Goal: Complete application form

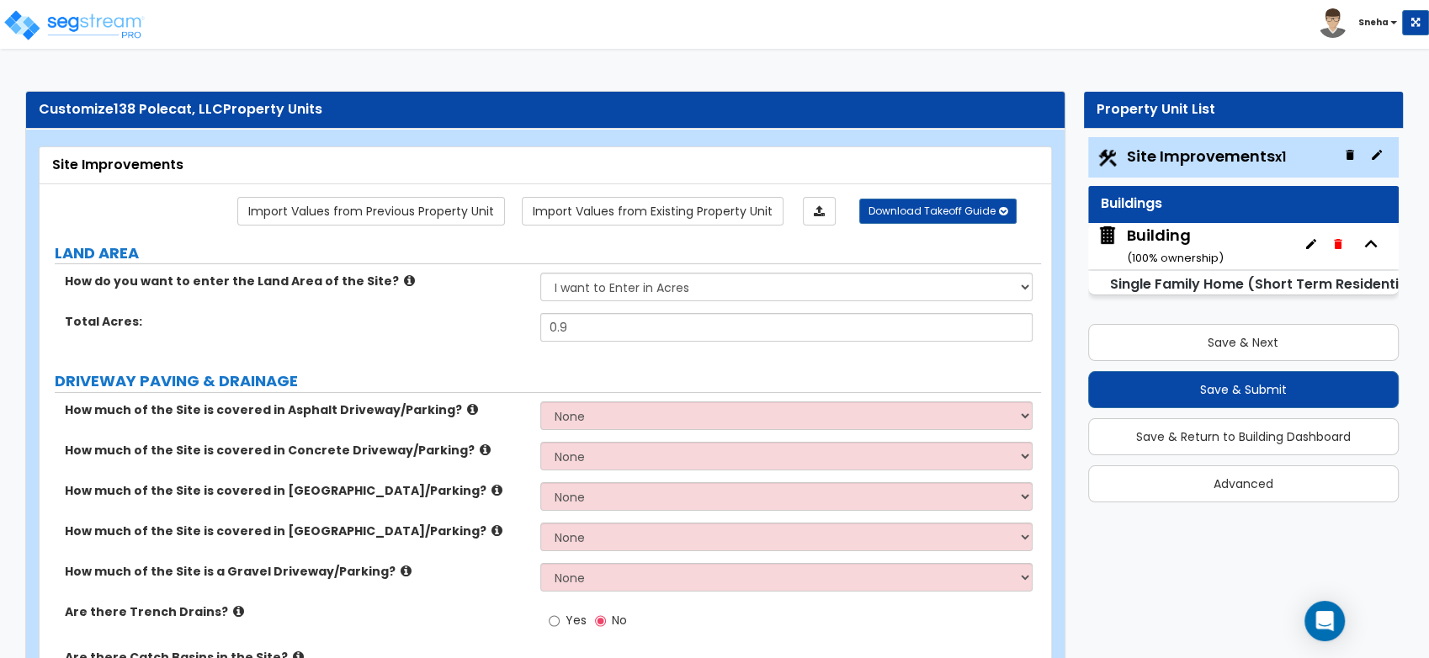
click at [1169, 231] on div "Building ( 100 % ownership)" at bounding box center [1175, 246] width 97 height 43
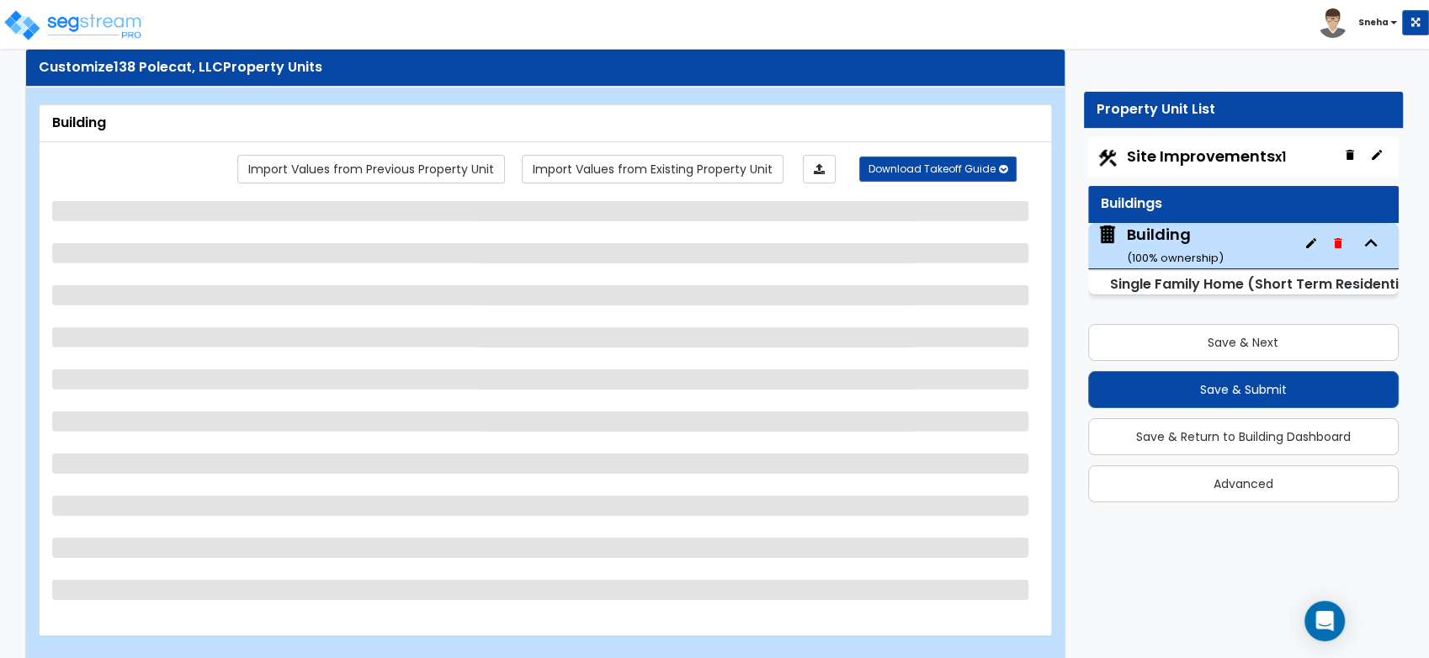
scroll to position [66, 0]
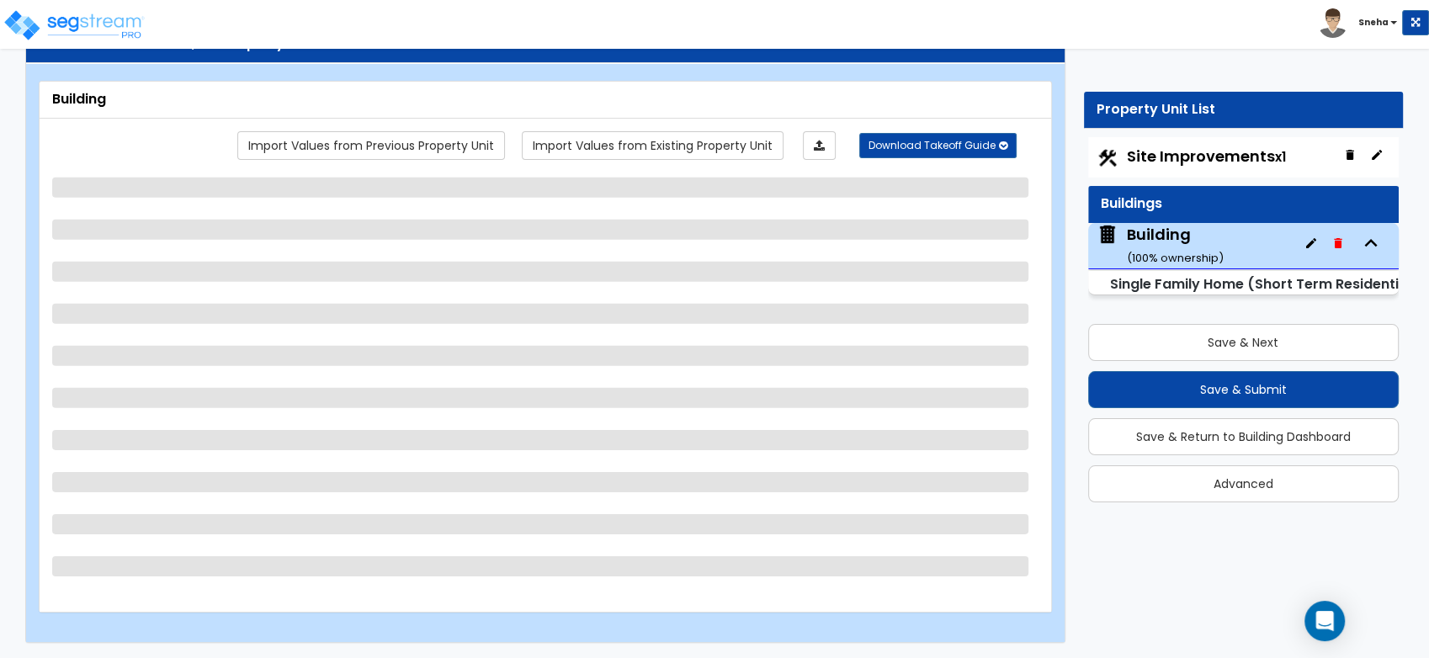
select select "2"
select select "7"
select select "3"
select select "8"
select select "2"
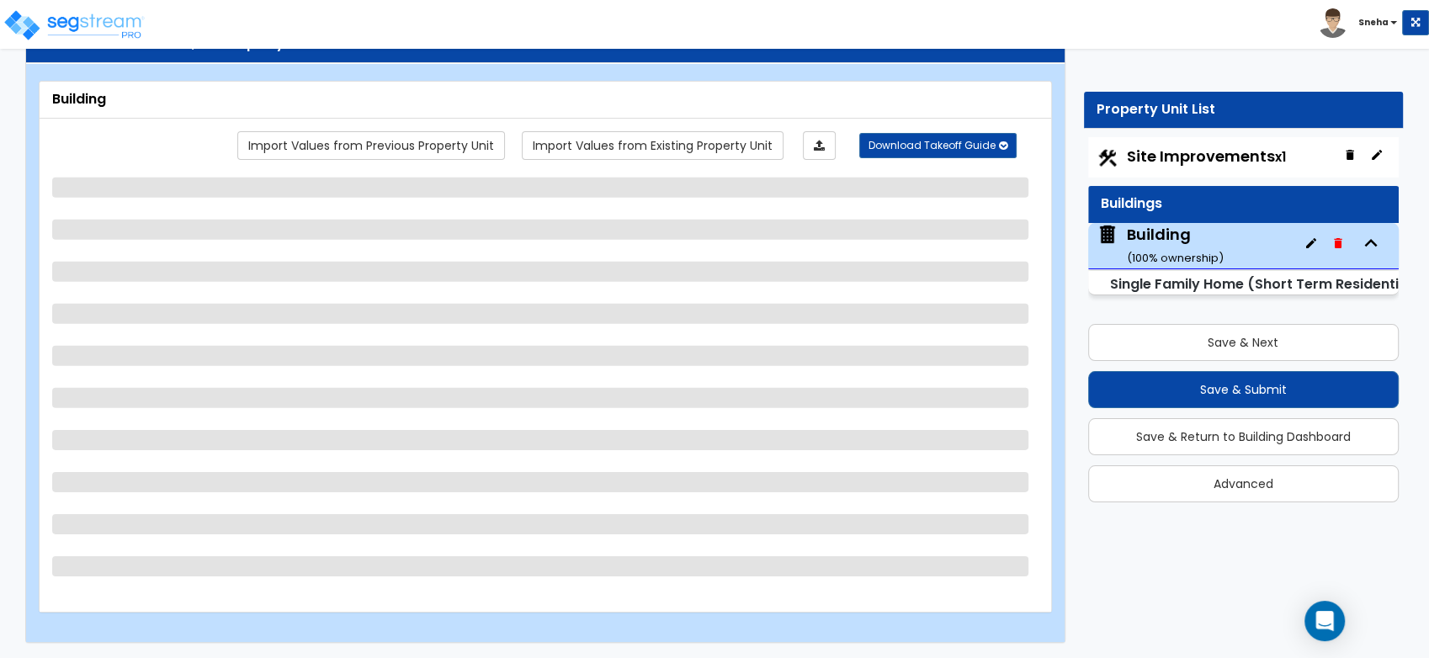
select select "1"
select select "2"
select select "1"
select select "3"
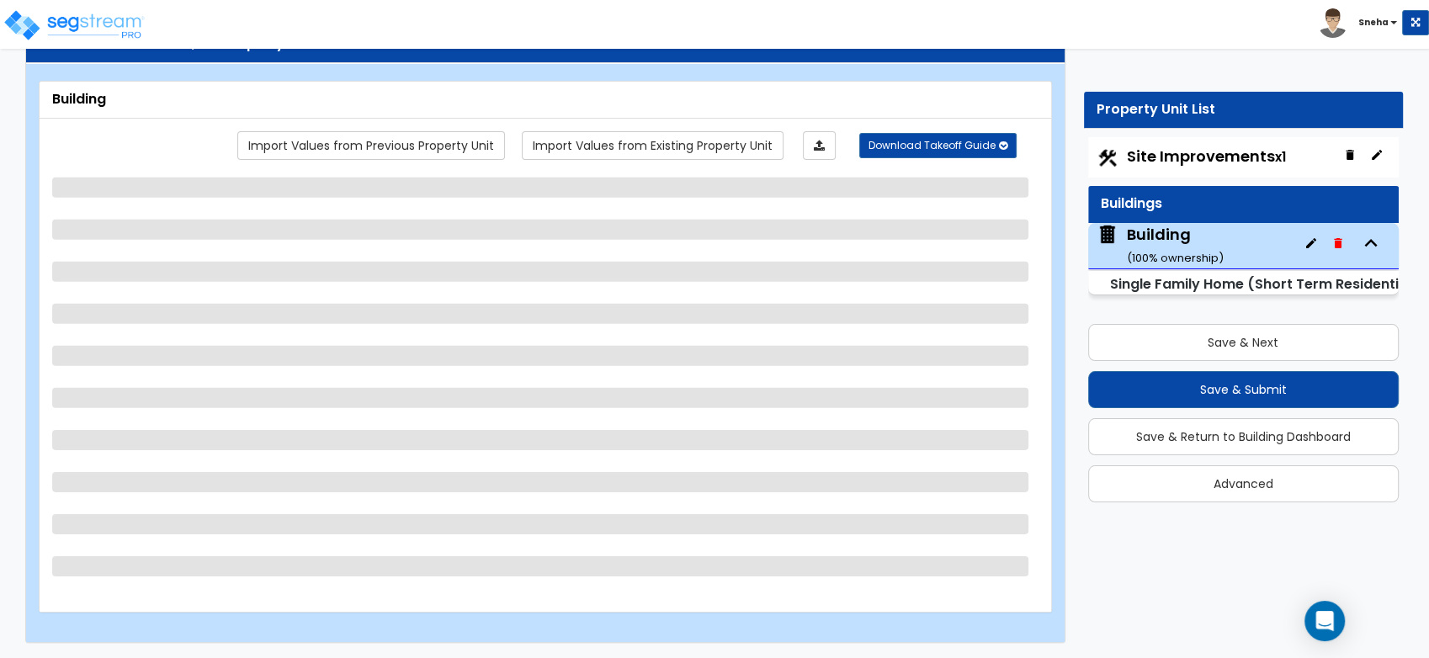
select select "2"
select select "5"
select select "1"
select select "3"
select select "2"
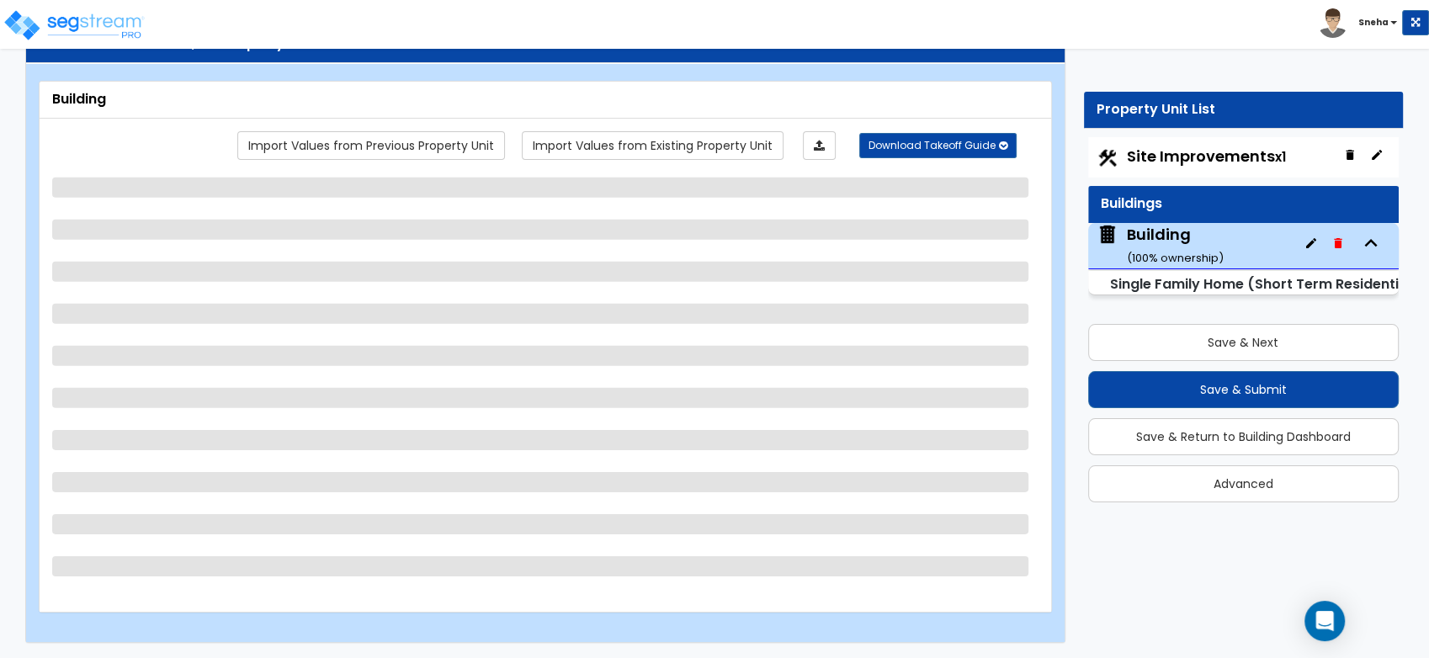
select select "3"
select select "1"
select select "3"
select select "1"
select select "4"
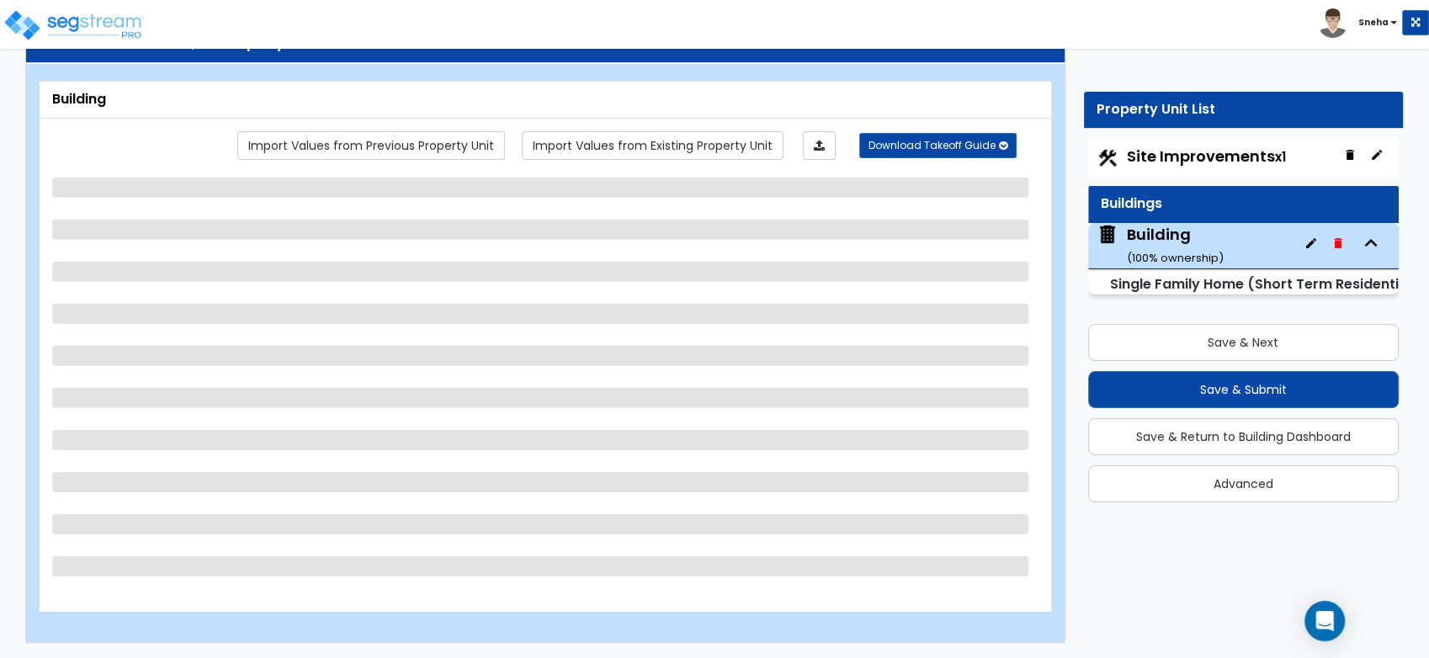
select select "2"
select select "5"
select select "1"
select select "2"
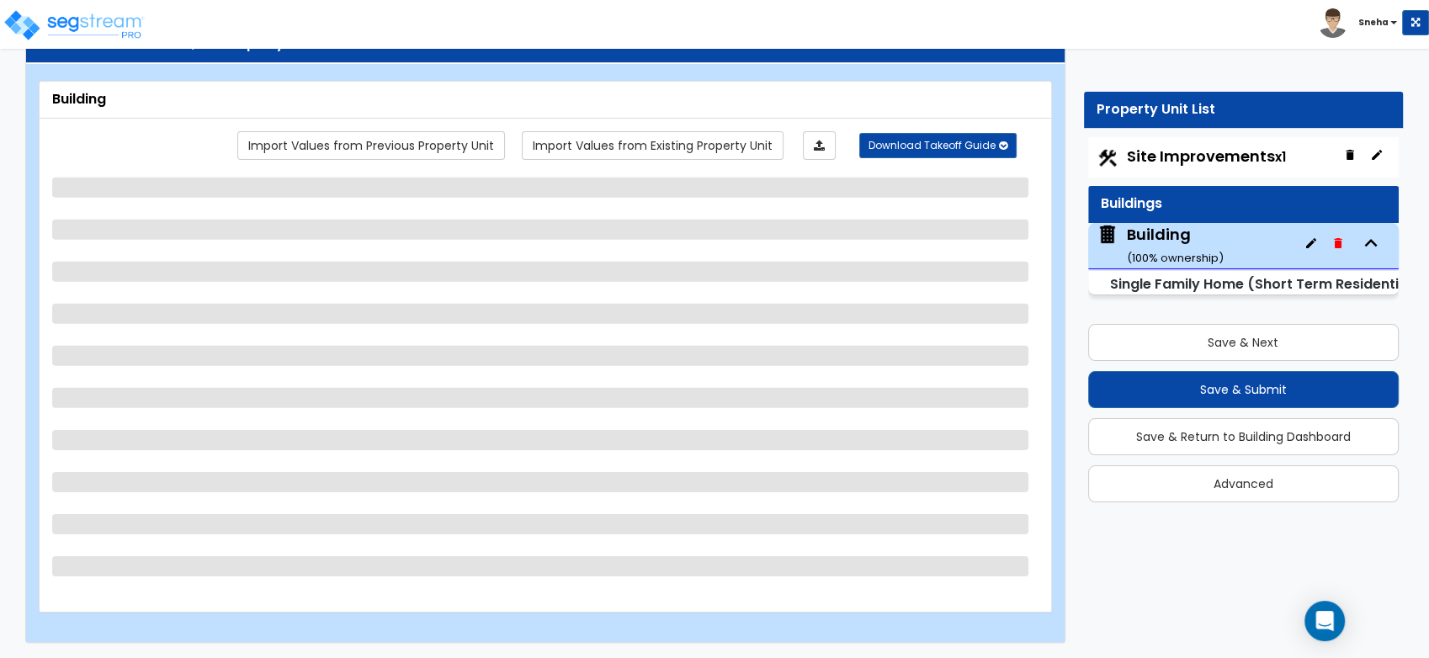
select select "5"
select select "1"
select select "7"
select select "1"
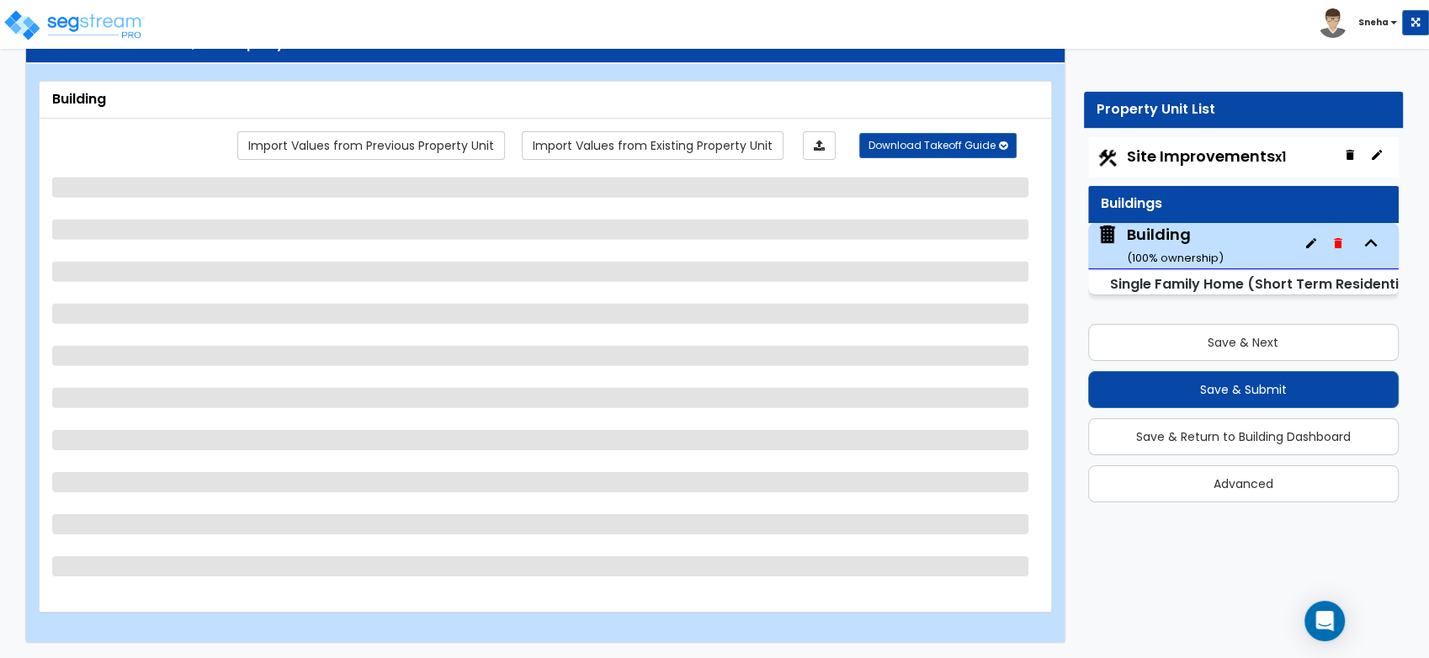
select select "1"
select select "2"
select select "1"
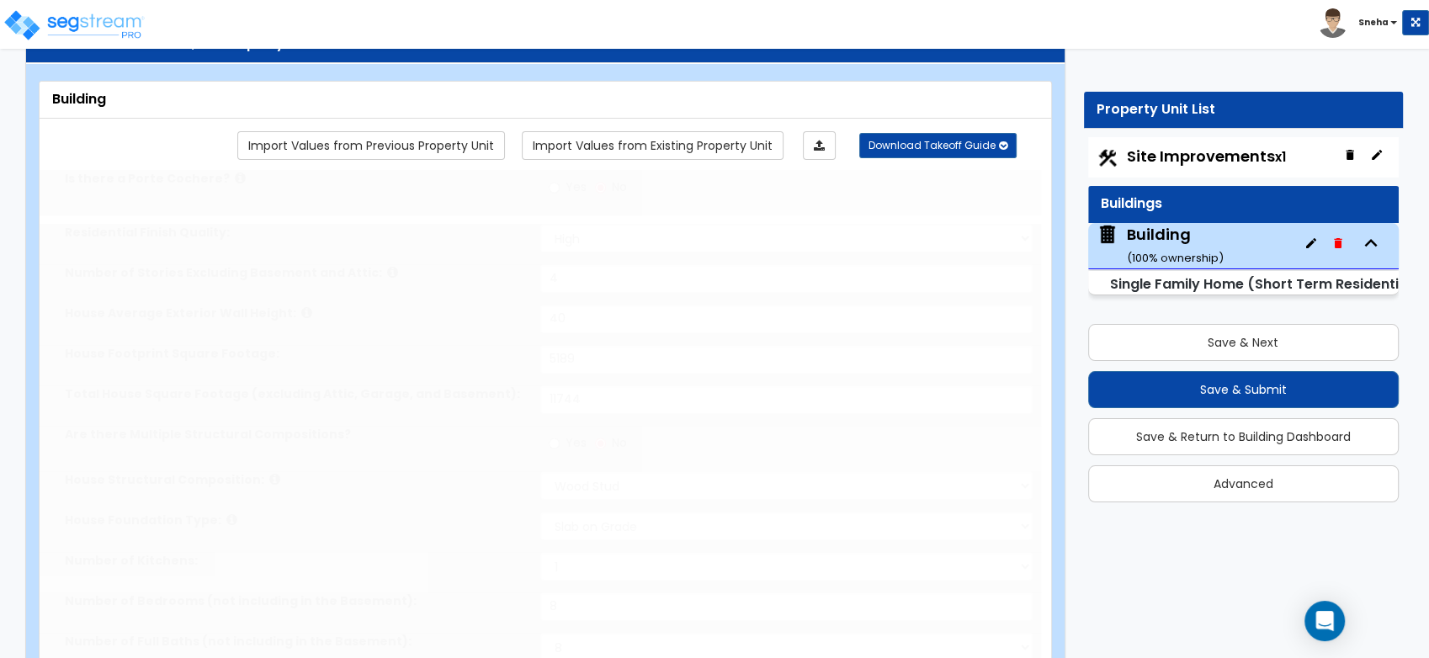
select select "2"
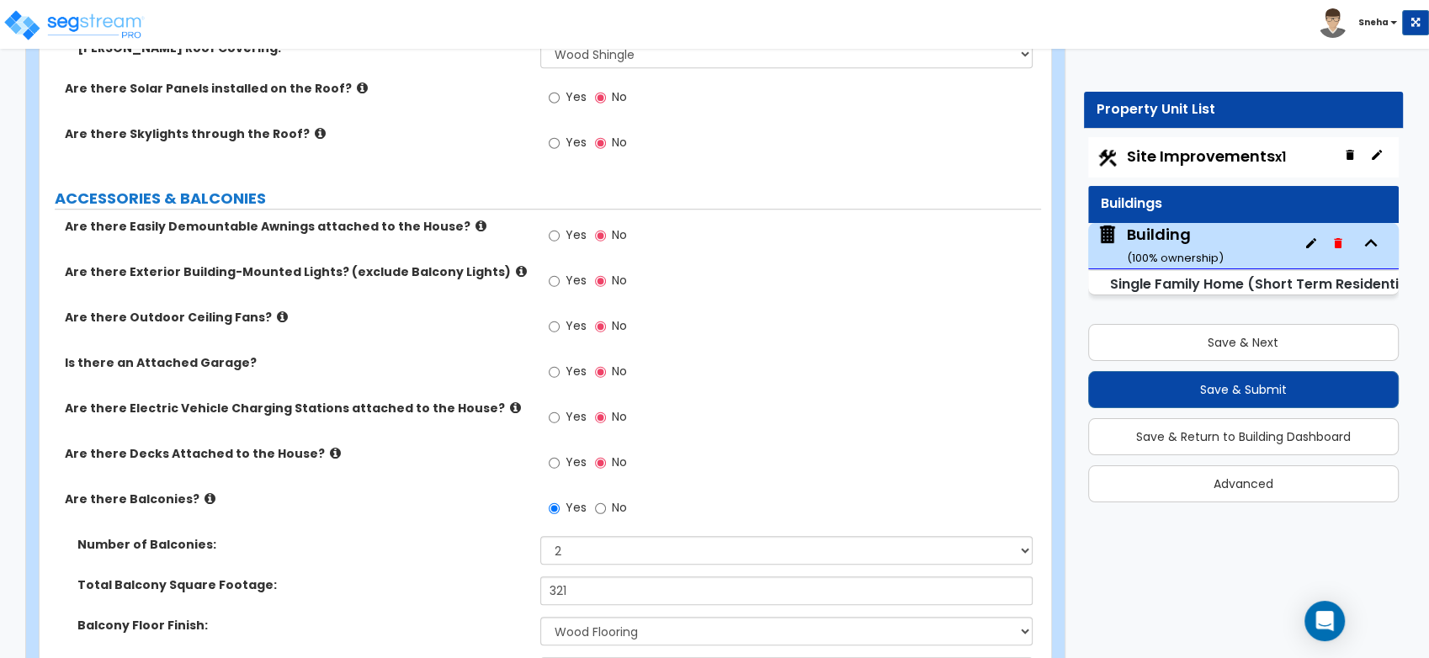
scroll to position [814, 0]
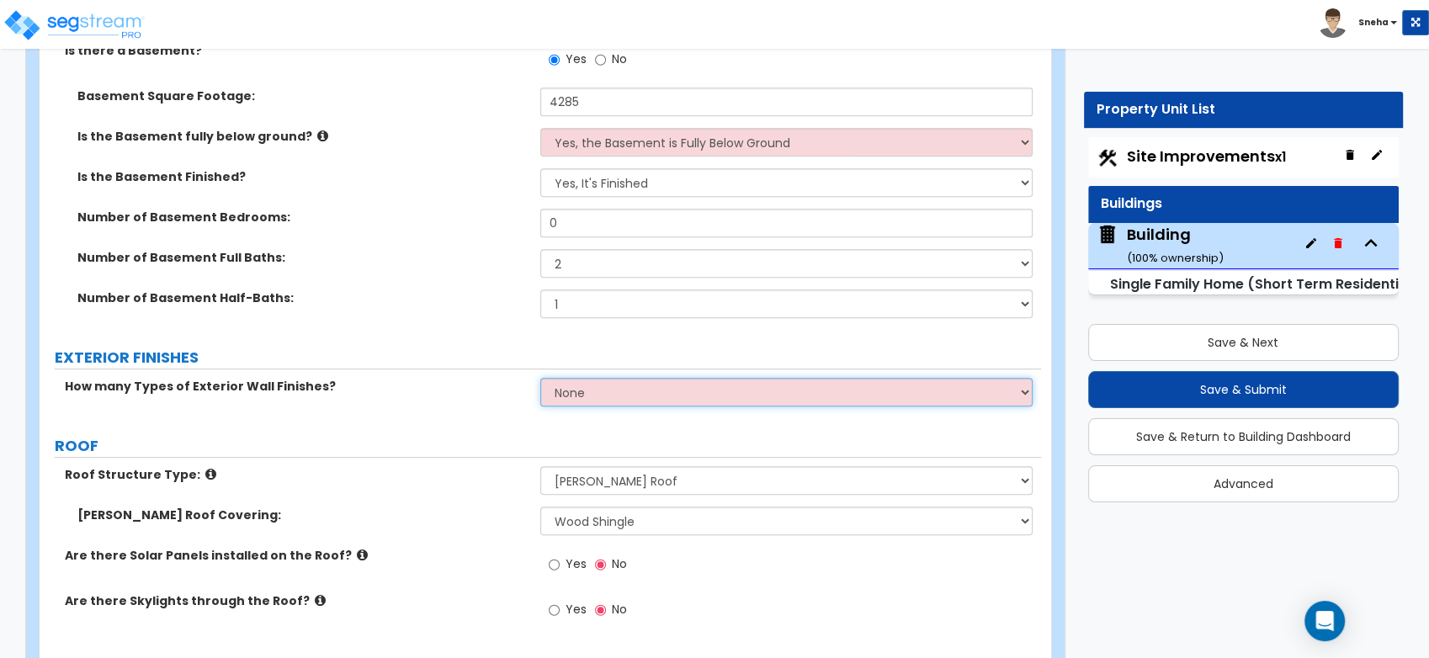
click at [666, 395] on select "None 1 2 3" at bounding box center [786, 392] width 492 height 29
select select "2"
click at [540, 378] on select "None 1 2 3" at bounding box center [786, 392] width 492 height 29
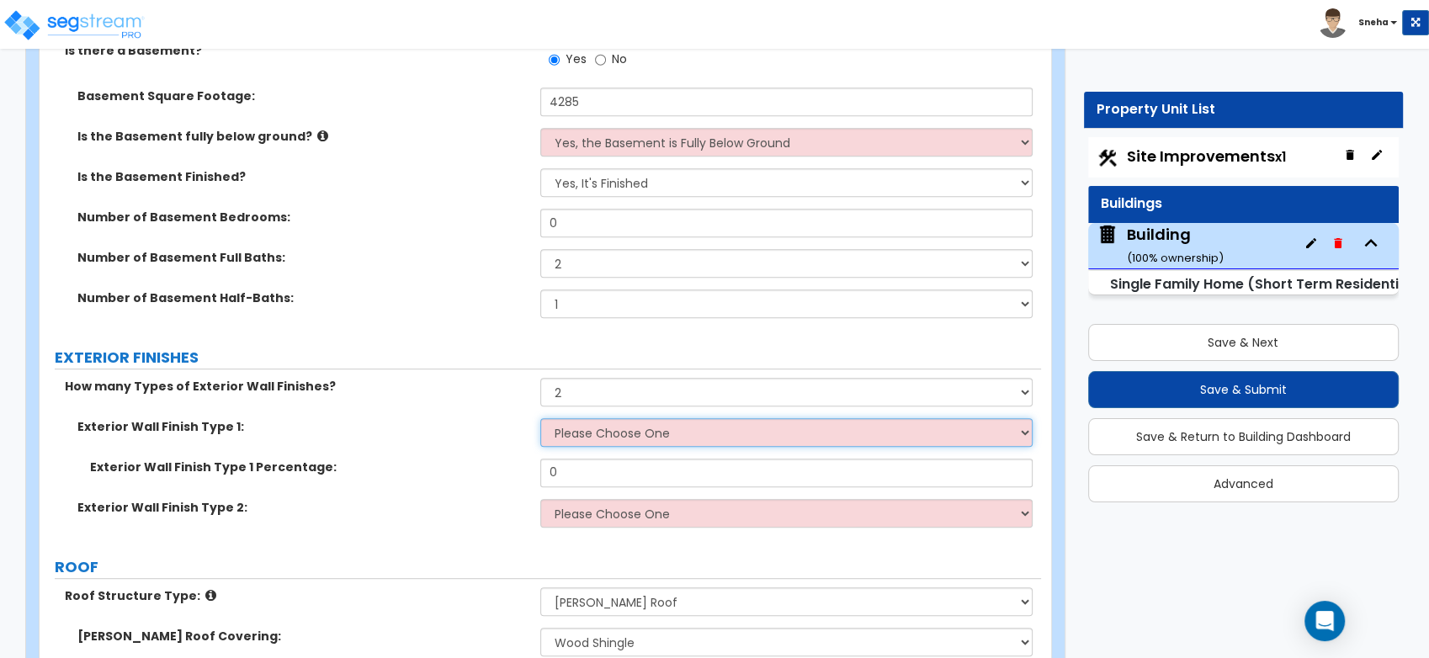
click at [645, 432] on select "Please Choose One No Finish/Shared Wall No Wall Brick Finish Stone Finish Wood …" at bounding box center [786, 432] width 492 height 29
select select "4"
click at [540, 418] on select "Please Choose One No Finish/Shared Wall No Wall Brick Finish Stone Finish Wood …" at bounding box center [786, 432] width 492 height 29
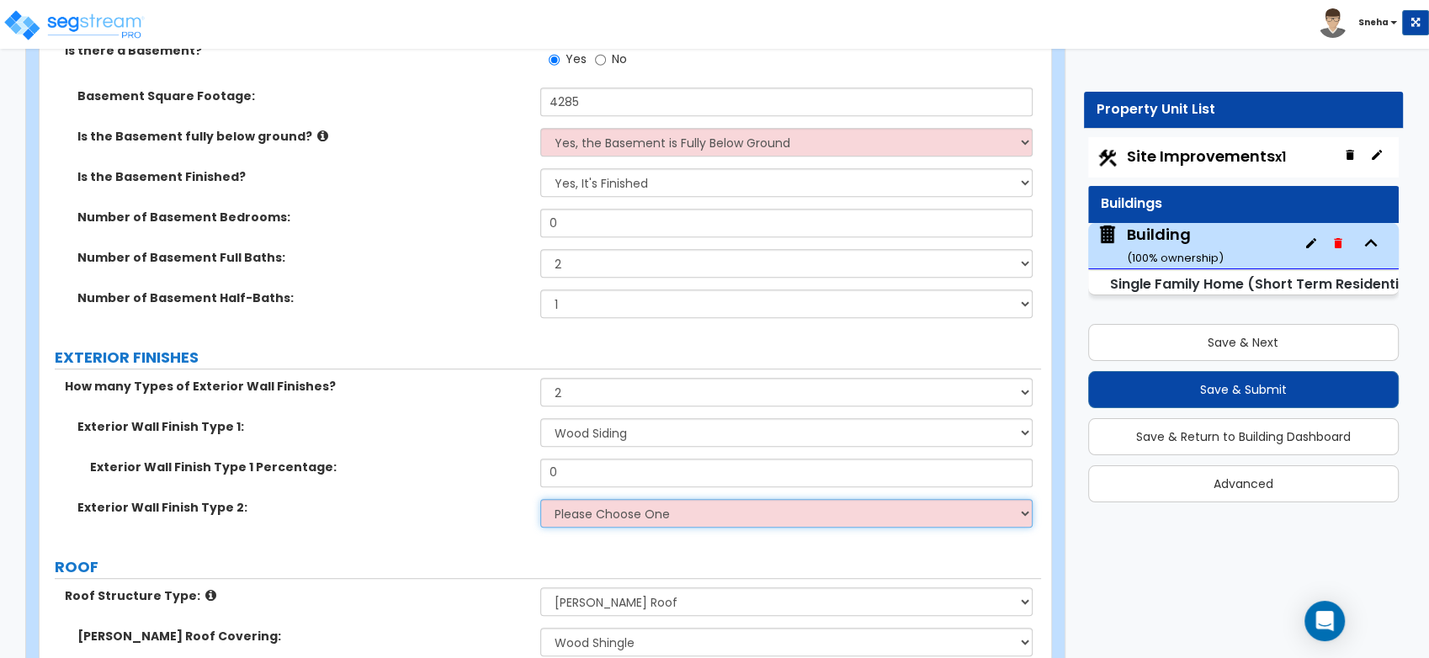
click at [635, 507] on select "Please Choose One No Finish/Shared Wall No Wall Brick Finish Stone Finish Wood …" at bounding box center [786, 513] width 492 height 29
select select "3"
click at [540, 499] on select "Please Choose One No Finish/Shared Wall No Wall Brick Finish Stone Finish Wood …" at bounding box center [786, 513] width 492 height 29
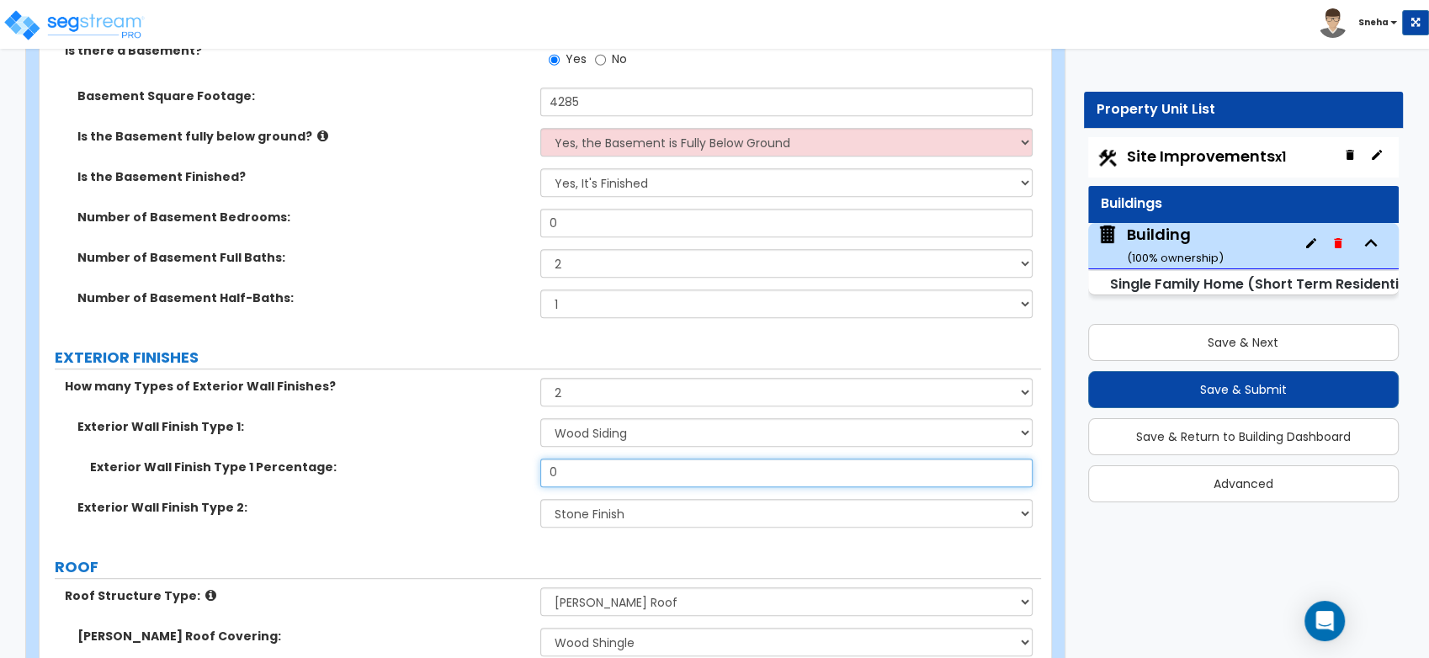
drag, startPoint x: 559, startPoint y: 470, endPoint x: 502, endPoint y: 475, distance: 57.4
click at [502, 475] on div "Exterior Wall Finish Type 1 Percentage: 0" at bounding box center [540, 479] width 1001 height 40
type input "70"
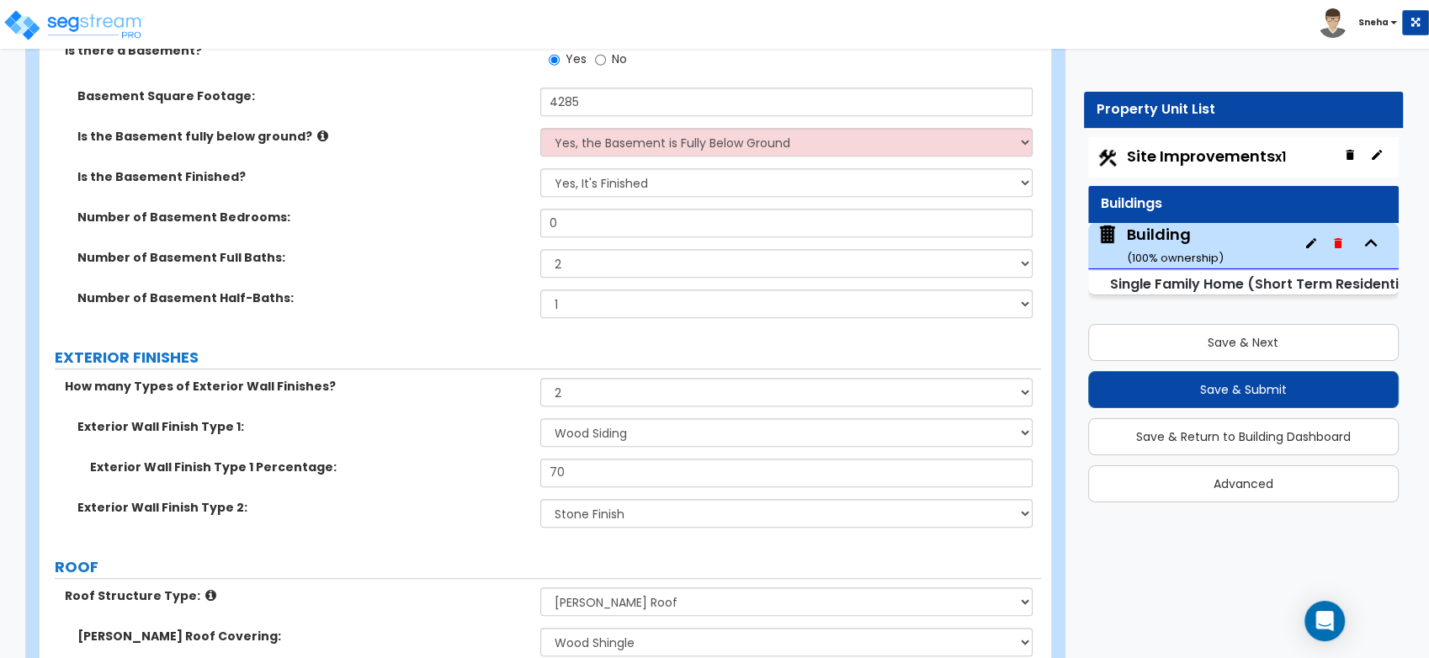
click at [501, 481] on div "Exterior Wall Finish Type 1 Percentage: 70" at bounding box center [540, 479] width 1001 height 40
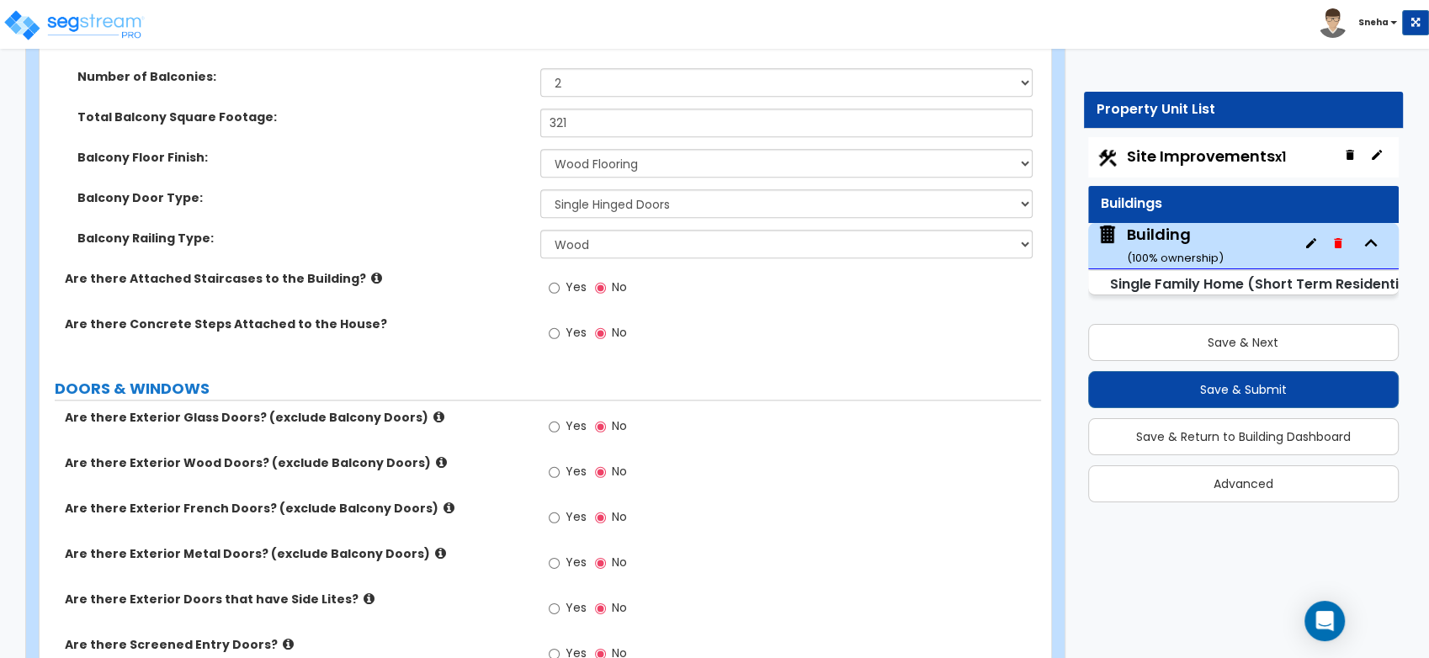
scroll to position [1683, 0]
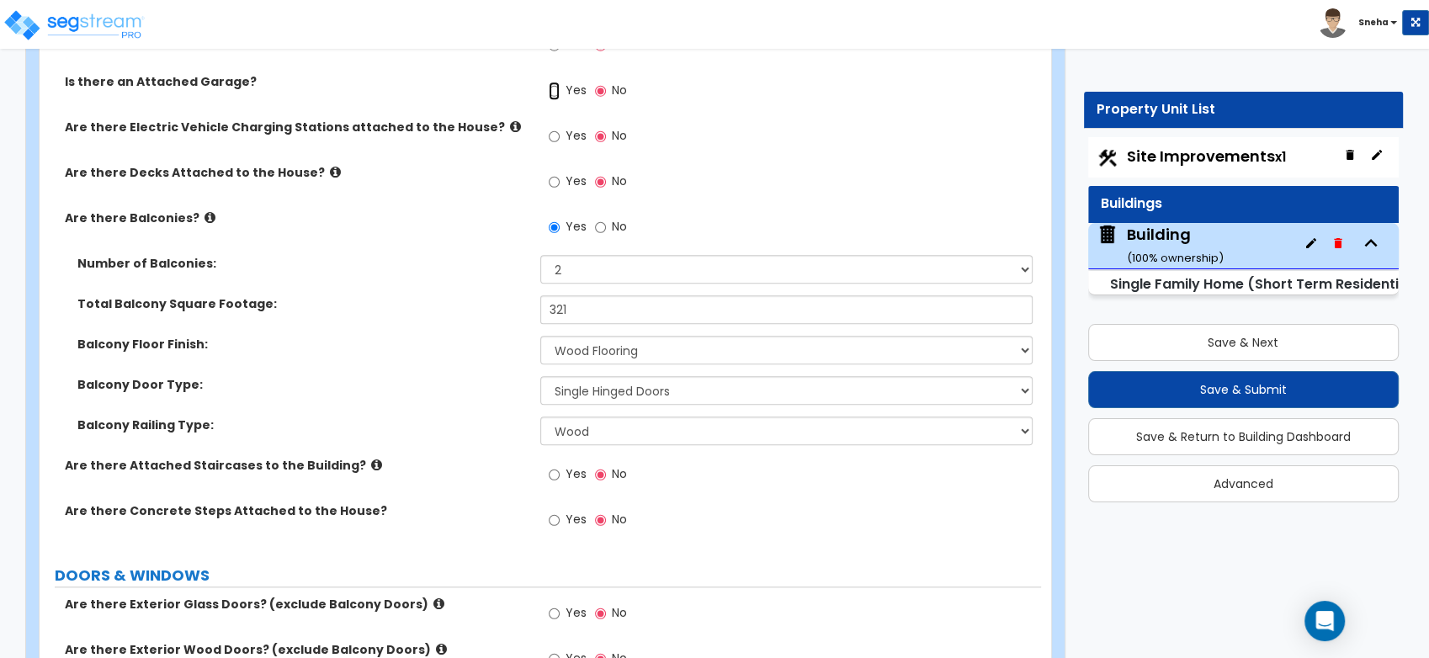
click at [549, 94] on input "Yes" at bounding box center [554, 91] width 11 height 19
radio input "true"
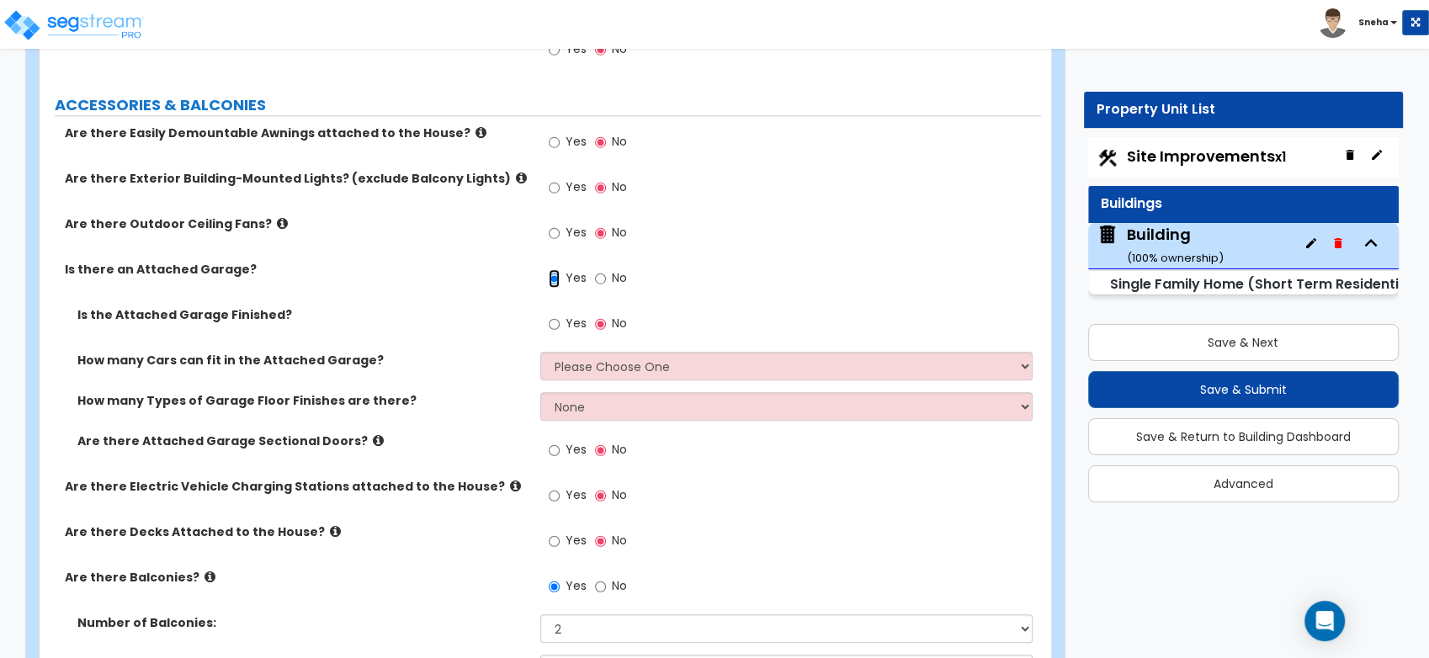
scroll to position [1589, 0]
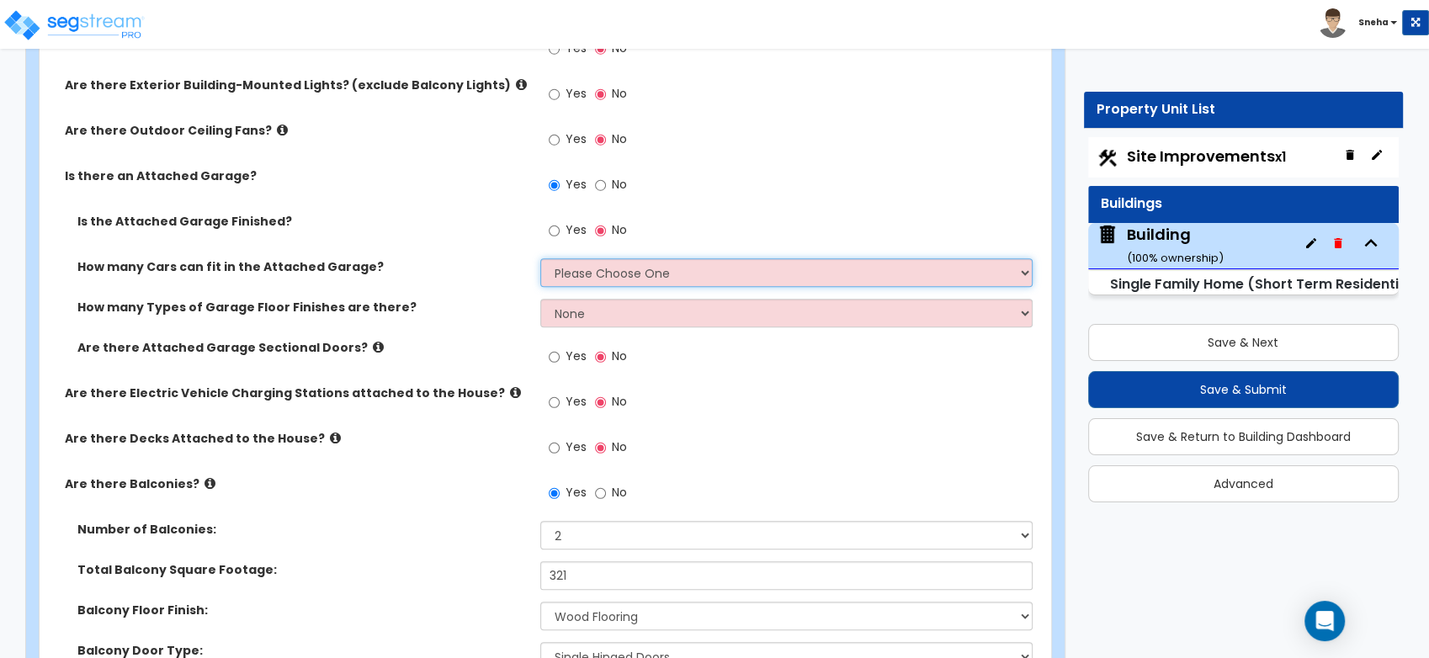
click at [610, 263] on select "Please Choose One 1 2 3 4 5" at bounding box center [786, 272] width 492 height 29
select select "2"
click at [540, 258] on select "Please Choose One 1 2 3 4 5" at bounding box center [786, 272] width 492 height 29
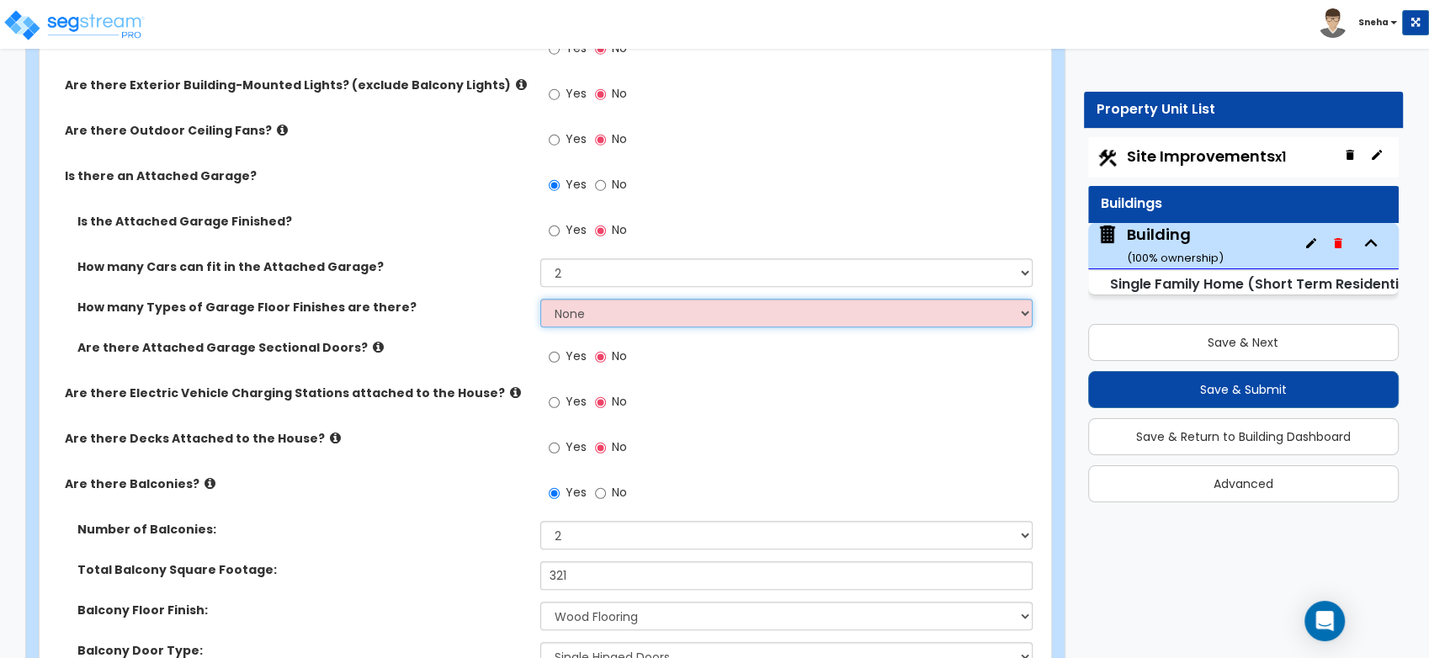
click at [642, 304] on select "None 1 2 3 4" at bounding box center [786, 313] width 492 height 29
select select "1"
click at [540, 299] on select "None 1 2 3 4" at bounding box center [786, 313] width 492 height 29
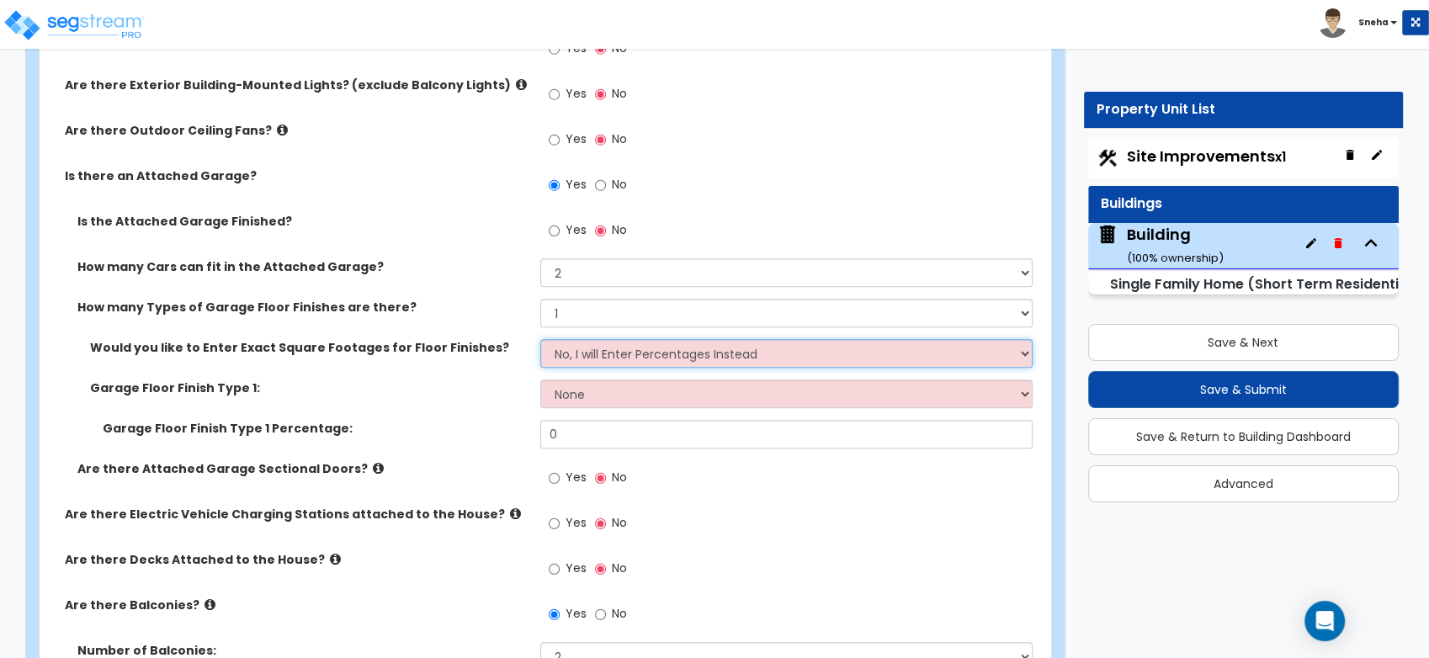
click at [617, 364] on select "No, I will Enter Percentages Instead Yes, I will Enter Exact Square Footages" at bounding box center [786, 353] width 492 height 29
click at [540, 339] on select "No, I will Enter Percentages Instead Yes, I will Enter Exact Square Footages" at bounding box center [786, 353] width 492 height 29
click at [633, 358] on select "No, I will Enter Percentages Instead Yes, I will Enter Exact Square Footages" at bounding box center [786, 353] width 492 height 29
select select "1"
click at [540, 339] on select "No, I will Enter Percentages Instead Yes, I will Enter Exact Square Footages" at bounding box center [786, 353] width 492 height 29
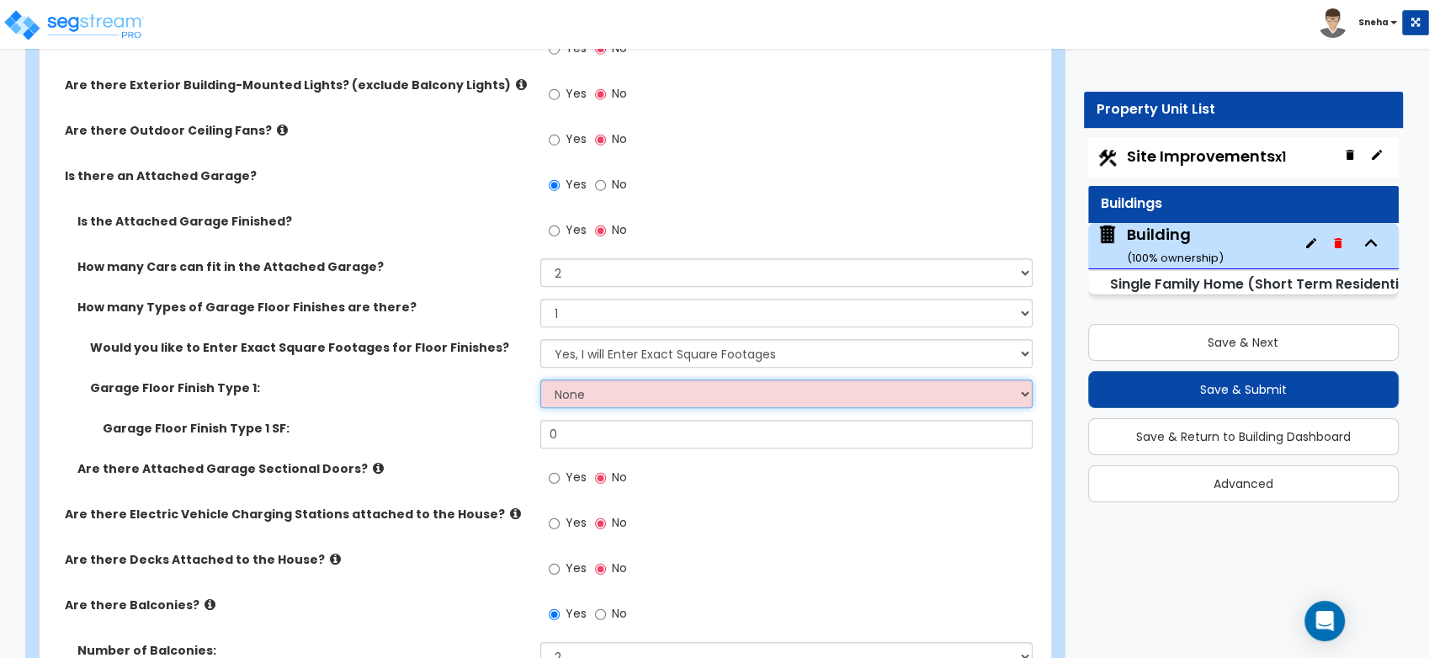
click at [610, 389] on select "None Polished Concrete Flooring Ceramic Tile Flooring Rubber Tile Flooring Epox…" at bounding box center [786, 394] width 492 height 29
select select "1"
click at [540, 380] on select "None Polished Concrete Flooring Ceramic Tile Flooring Rubber Tile Flooring Epox…" at bounding box center [786, 394] width 492 height 29
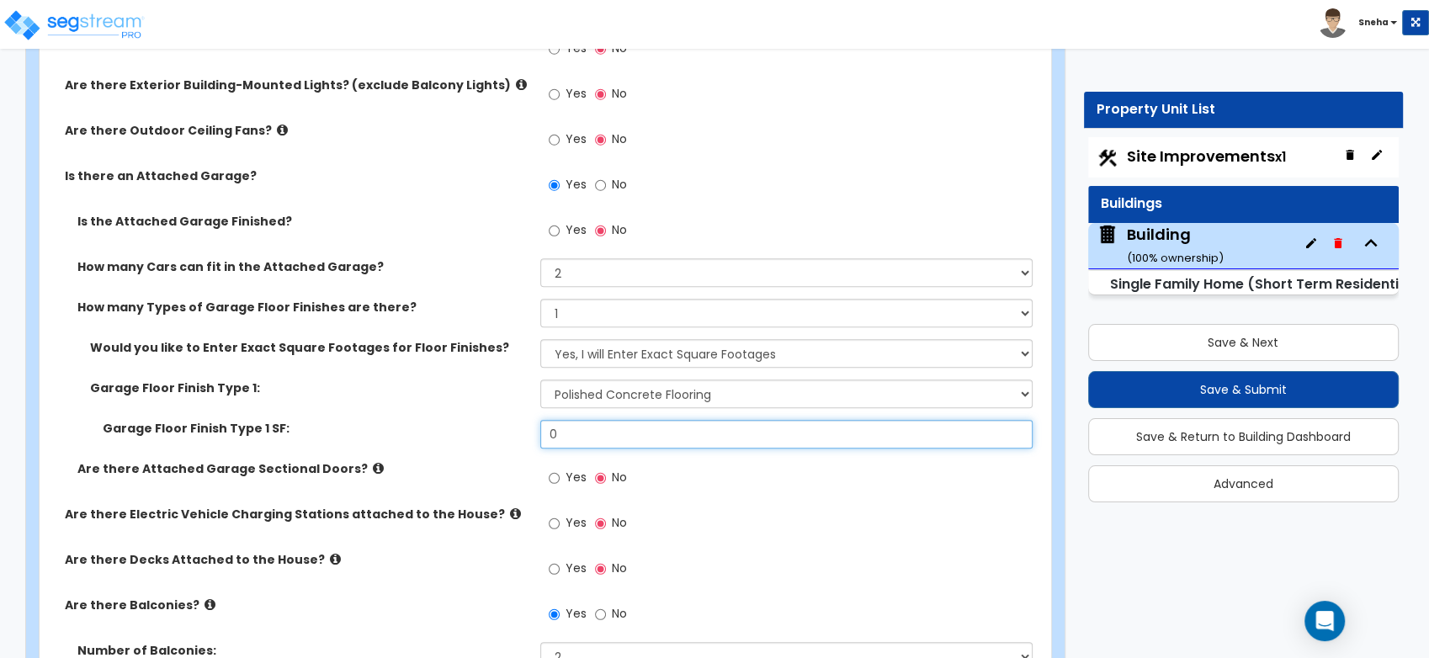
click at [617, 434] on input "0" at bounding box center [786, 434] width 492 height 29
drag, startPoint x: 562, startPoint y: 421, endPoint x: 527, endPoint y: 438, distance: 39.5
click at [527, 438] on div "Garage Floor Finish Type 1 SF: 0" at bounding box center [540, 440] width 1001 height 40
type input "1,385"
click at [488, 383] on label "Garage Floor Finish Type 1:" at bounding box center [309, 388] width 438 height 17
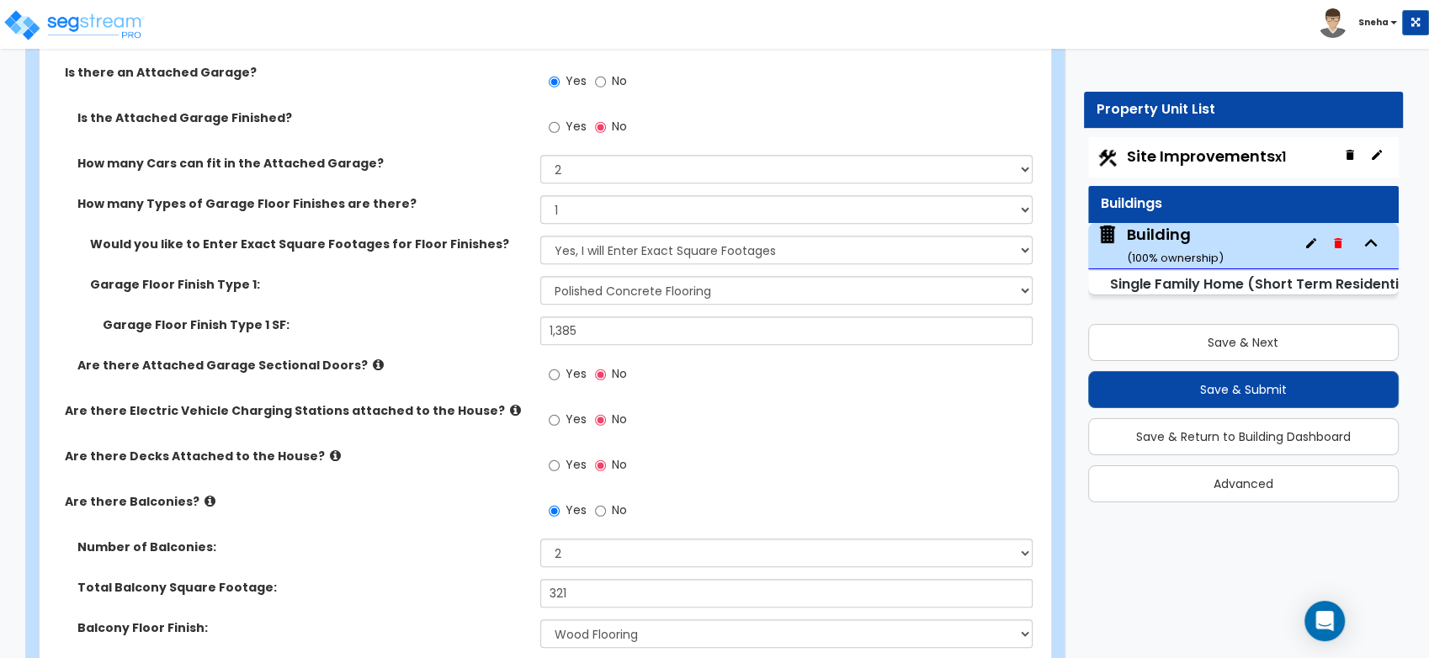
scroll to position [1776, 0]
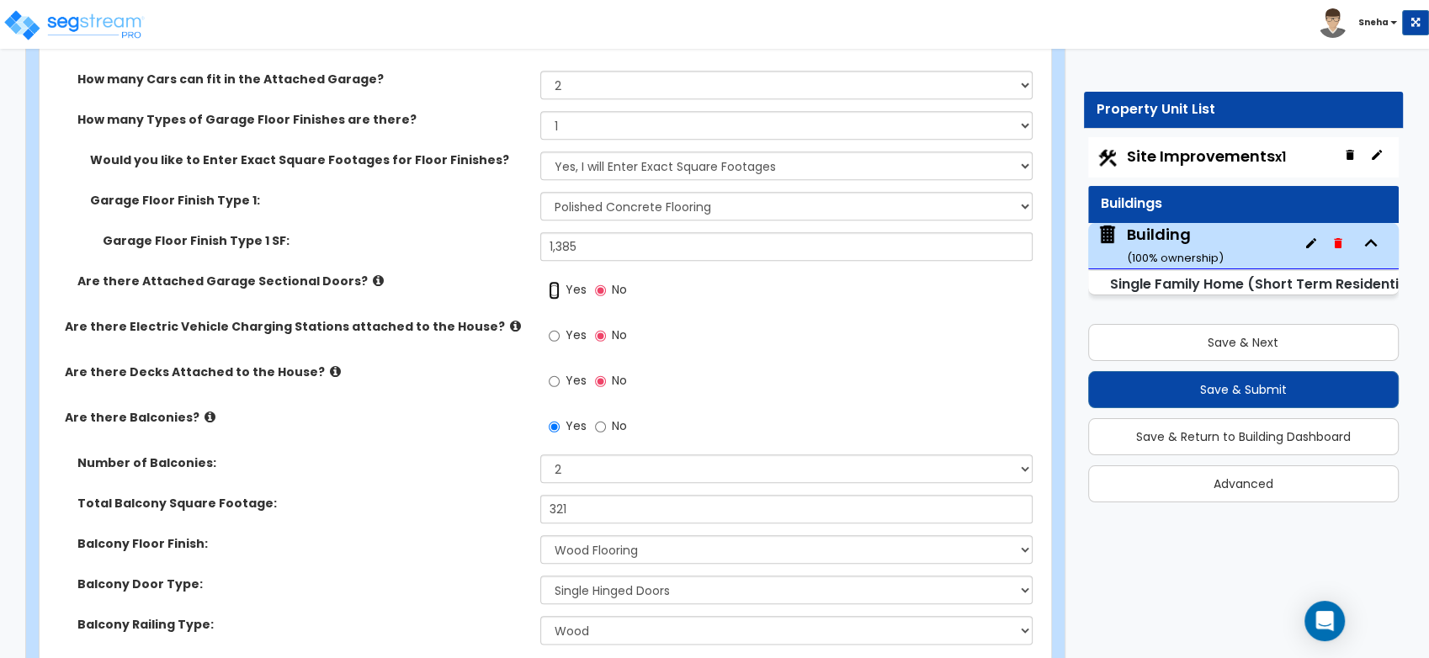
click at [552, 290] on input "Yes" at bounding box center [554, 290] width 11 height 19
radio input "true"
